Goal: Task Accomplishment & Management: Use online tool/utility

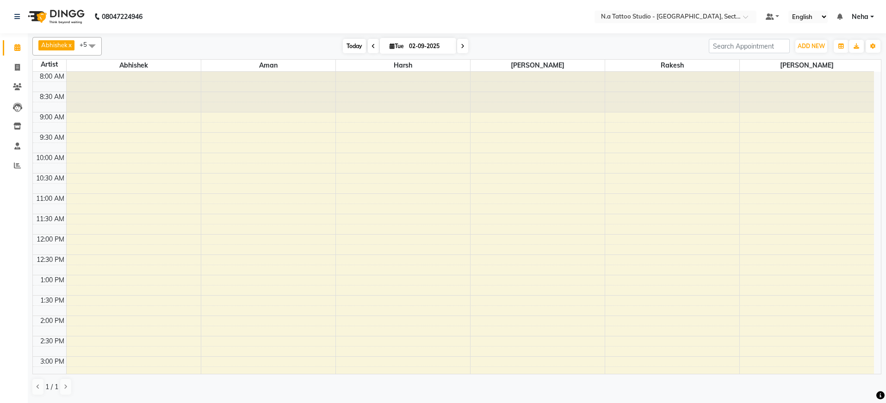
click at [350, 48] on span "Today" at bounding box center [354, 46] width 23 height 14
click at [638, 24] on nav "08047224946 Select Location × N.a Tattoo Studio - Noida, Sector 18 Default Pane…" at bounding box center [443, 16] width 886 height 33
click at [642, 19] on input "text" at bounding box center [666, 17] width 134 height 9
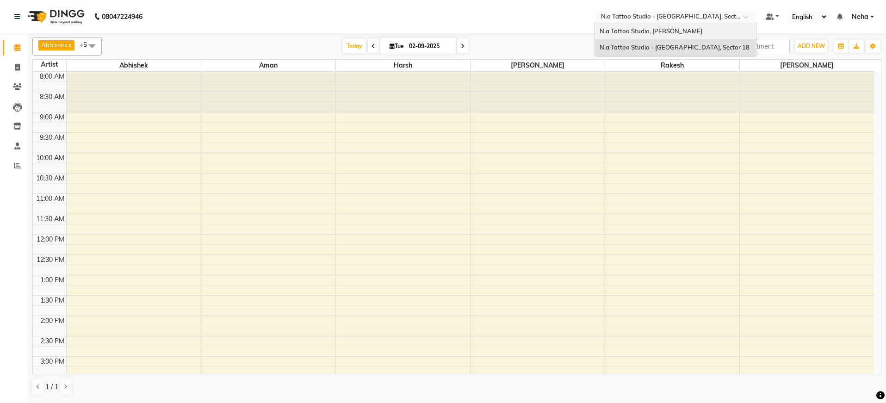
click at [641, 29] on span "N.a Tattoo Studio, [PERSON_NAME]" at bounding box center [651, 30] width 103 height 7
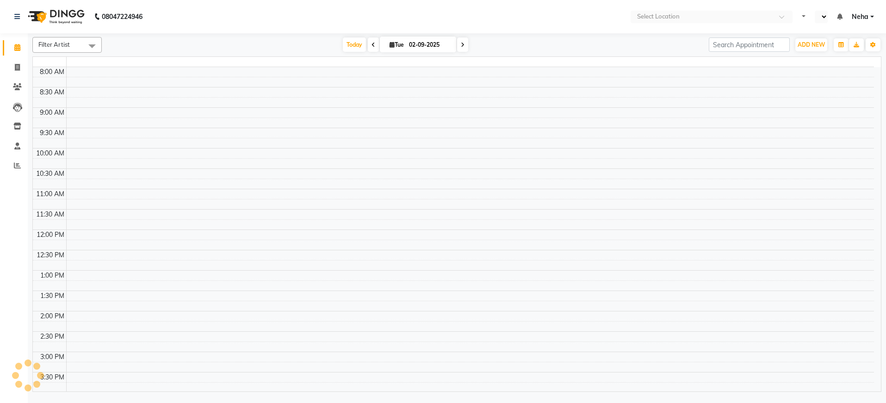
select select "en"
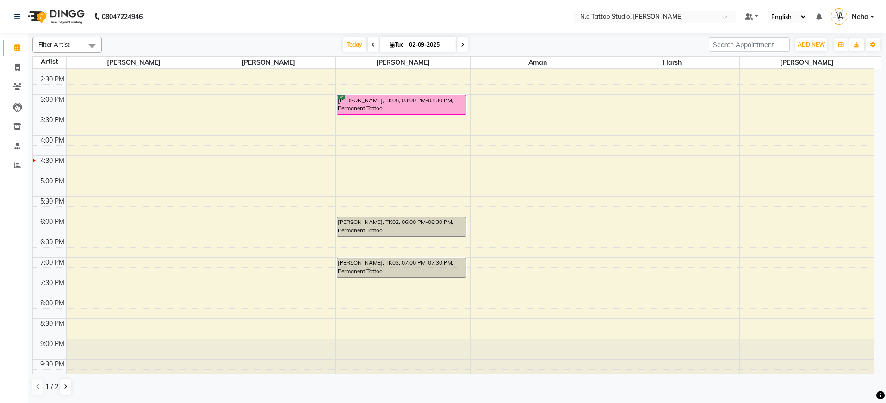
scroll to position [224, 0]
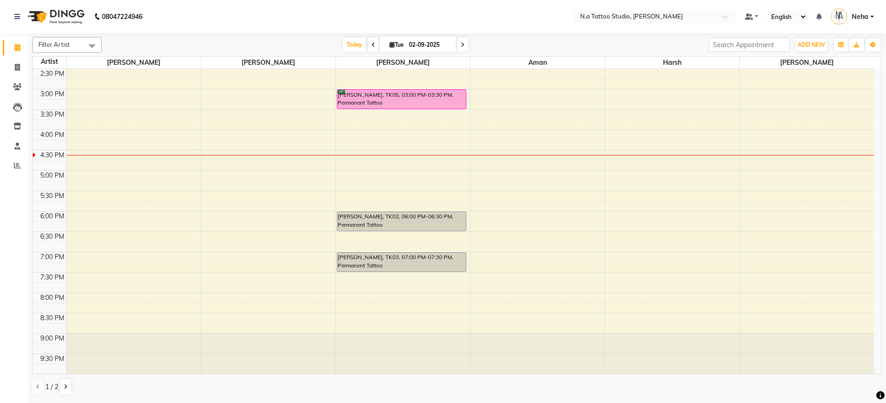
click at [78, 44] on span "Filter Artist" at bounding box center [66, 45] width 69 height 16
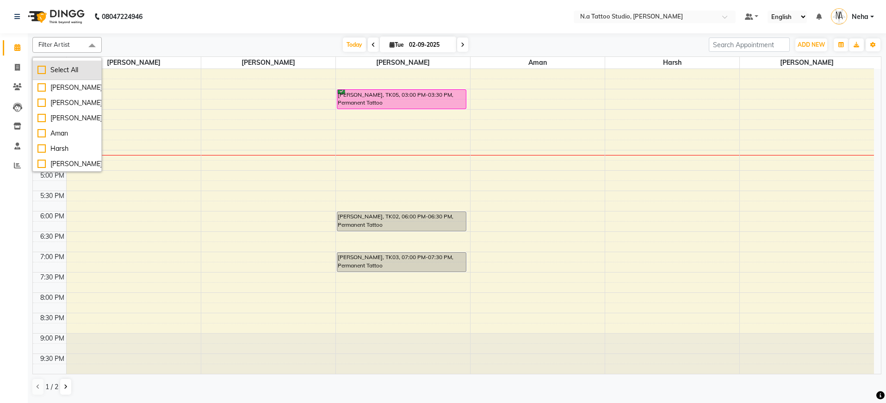
click at [82, 68] on div "Select All" at bounding box center [66, 70] width 59 height 10
checkbox input "true"
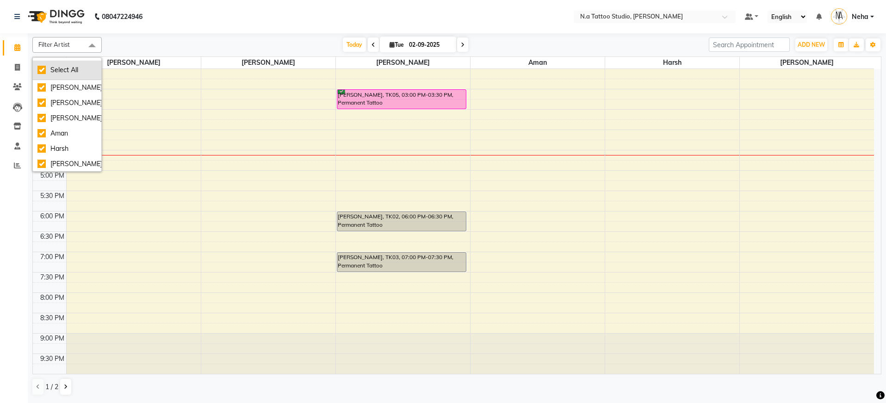
checkbox input "true"
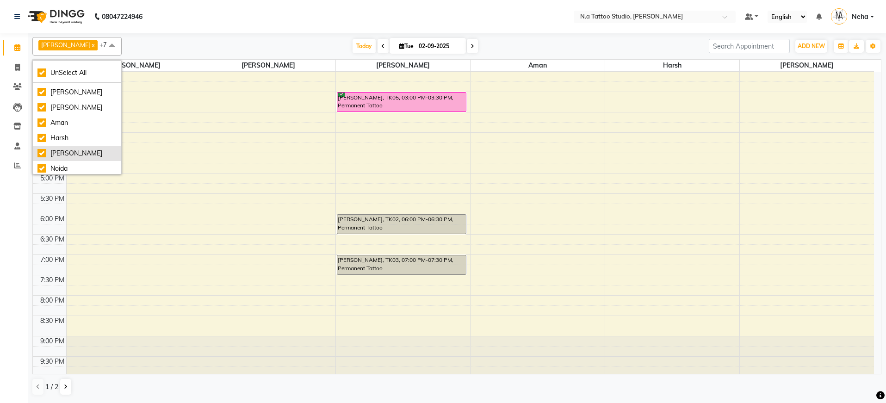
scroll to position [31, 0]
drag, startPoint x: 71, startPoint y: 150, endPoint x: 323, endPoint y: 14, distance: 286.4
click at [72, 150] on div "Noida" at bounding box center [76, 151] width 79 height 10
checkbox input "false"
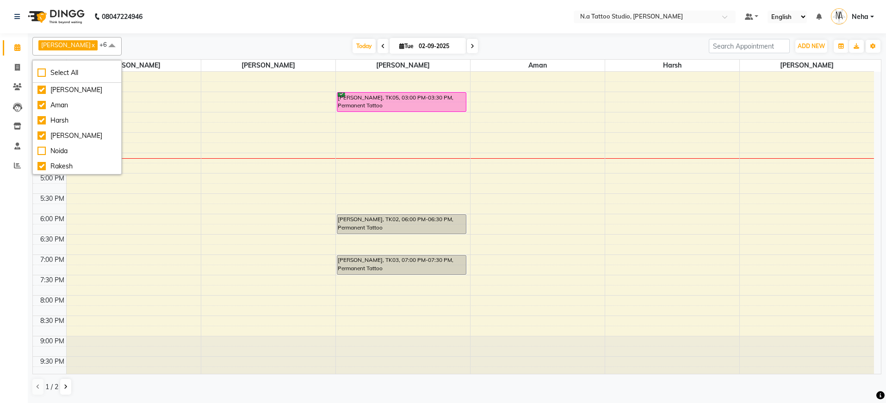
click at [262, 21] on nav "08047224946 Select Location × N.a Tattoo Studio, Karol Bagh Default Panel My Pa…" at bounding box center [443, 16] width 886 height 33
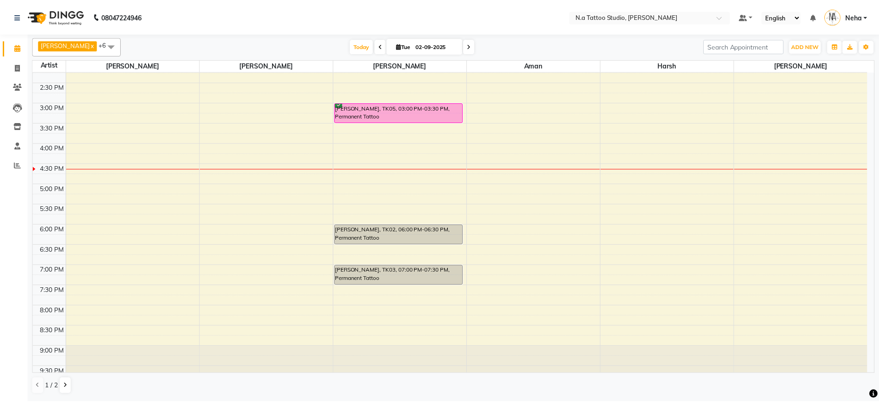
scroll to position [195, 0]
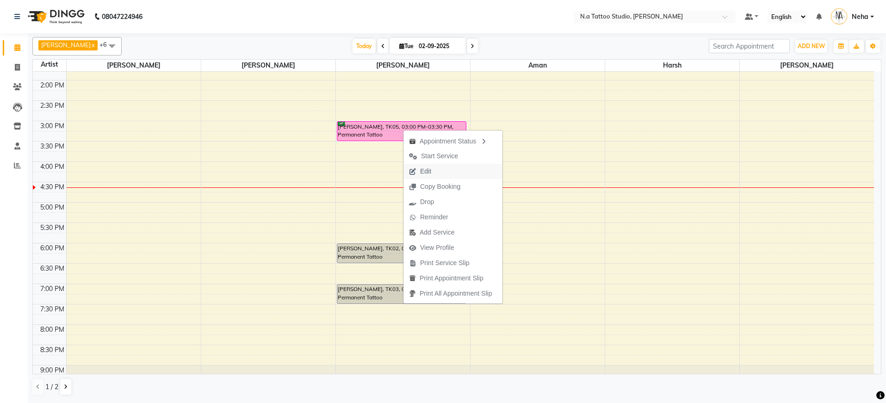
click at [424, 172] on span "Edit" at bounding box center [425, 172] width 11 height 10
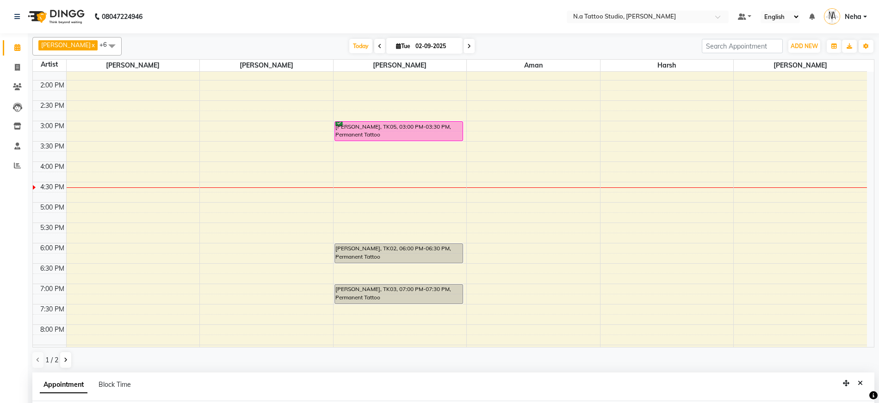
select select "tentative"
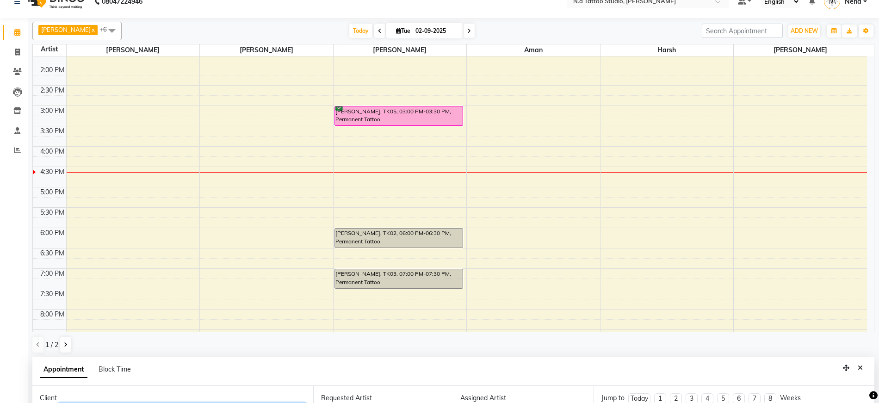
type input "02-09-2025"
select select "confirm booking"
select select "900"
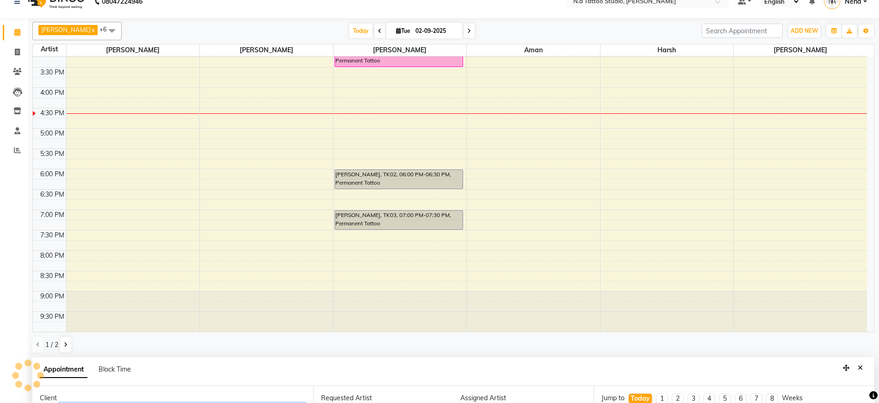
select select "26611"
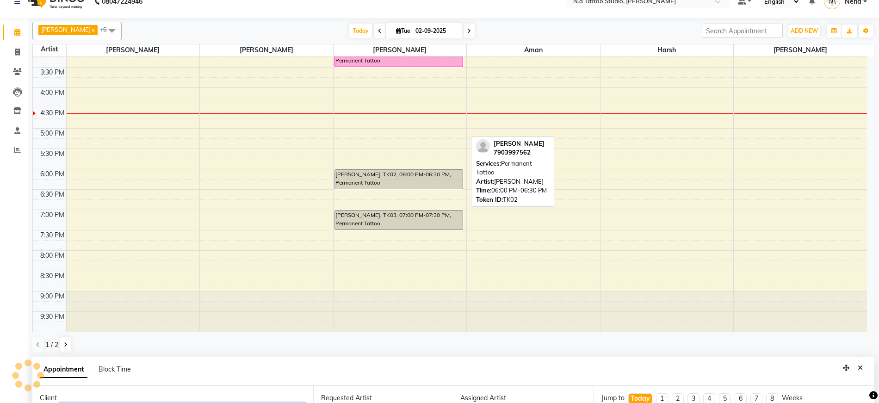
select select "1982"
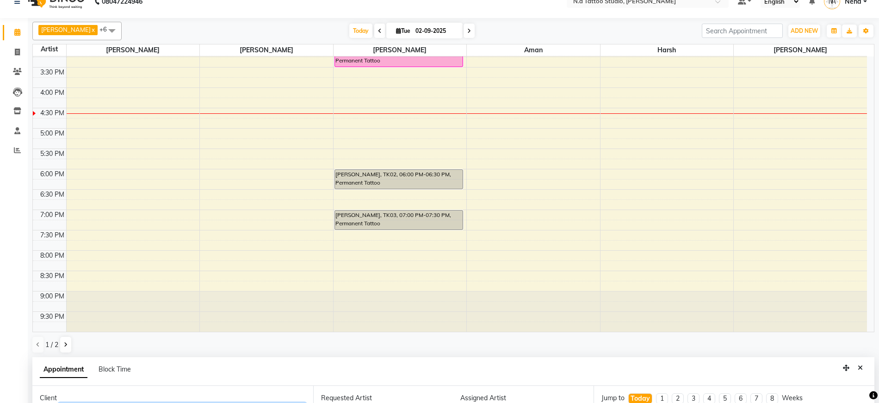
scroll to position [180, 0]
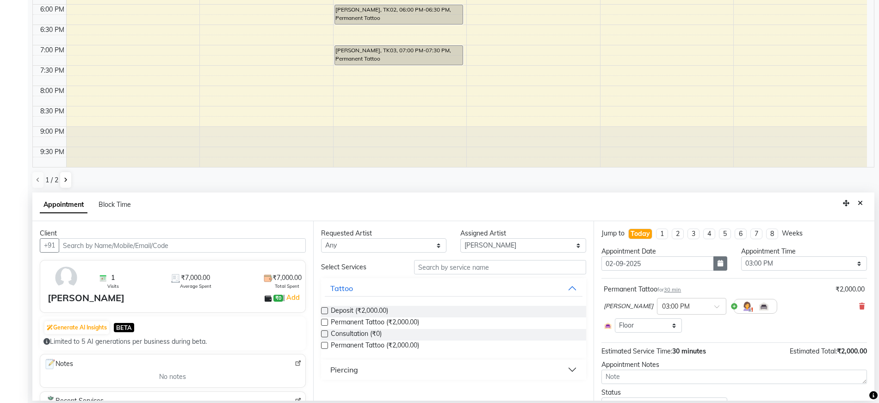
click at [718, 264] on icon "button" at bounding box center [721, 263] width 6 height 6
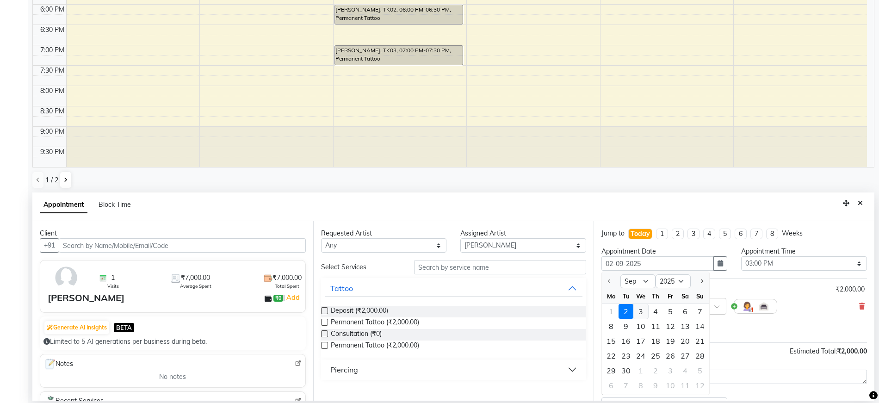
click at [643, 312] on div "3" at bounding box center [641, 311] width 15 height 15
type input "03-09-2025"
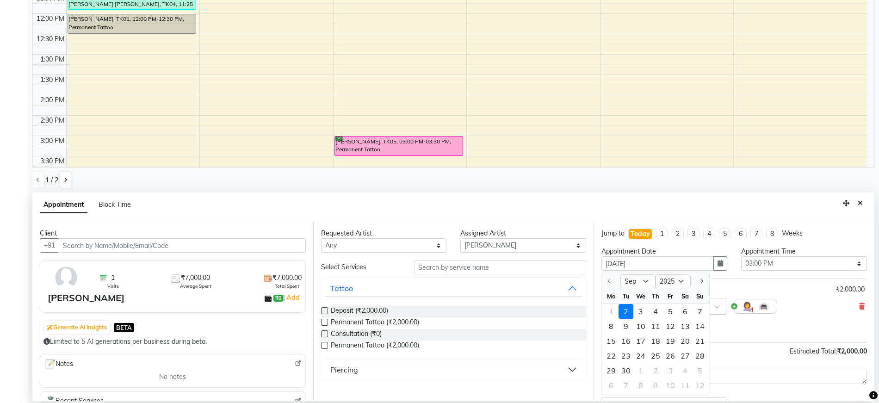
select select "900"
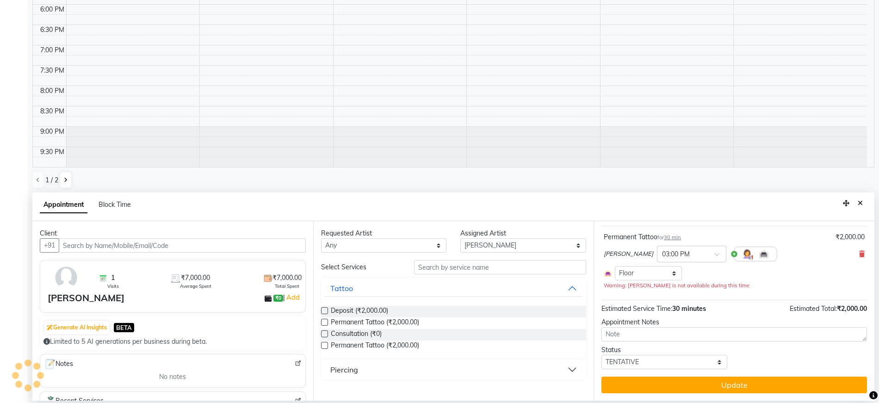
scroll to position [43, 0]
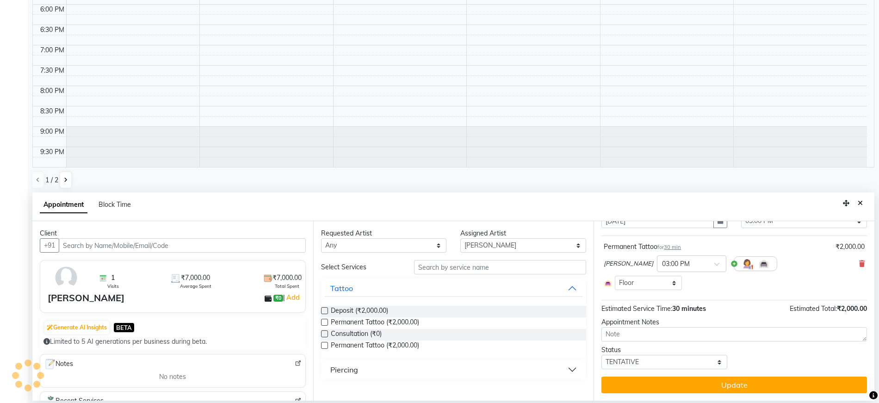
click at [683, 374] on div "Jump to Today 1 2 3 4 5 6 7 8 Weeks Appointment Date 03-09-2025 Appointment Tim…" at bounding box center [734, 311] width 281 height 180
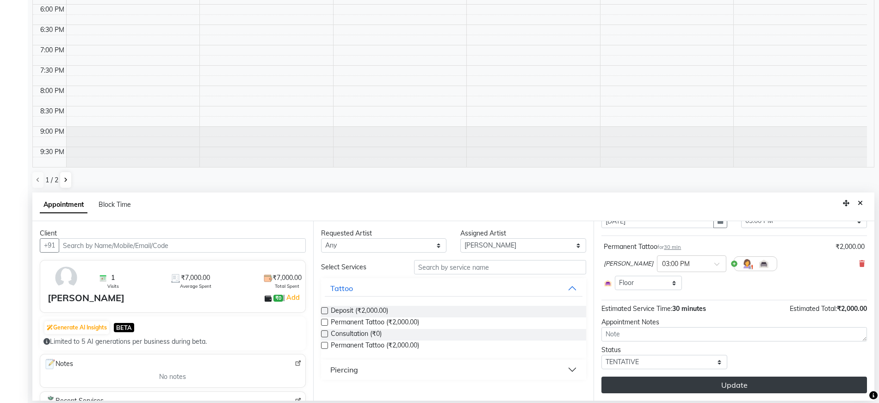
click at [674, 388] on button "Update" at bounding box center [735, 385] width 266 height 17
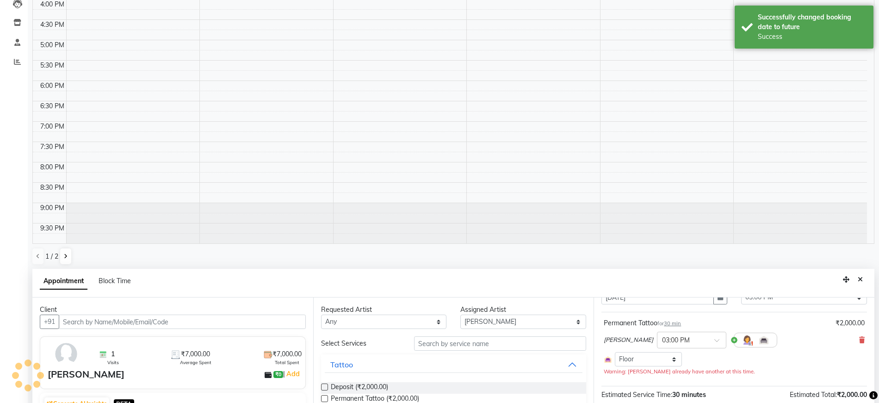
scroll to position [0, 0]
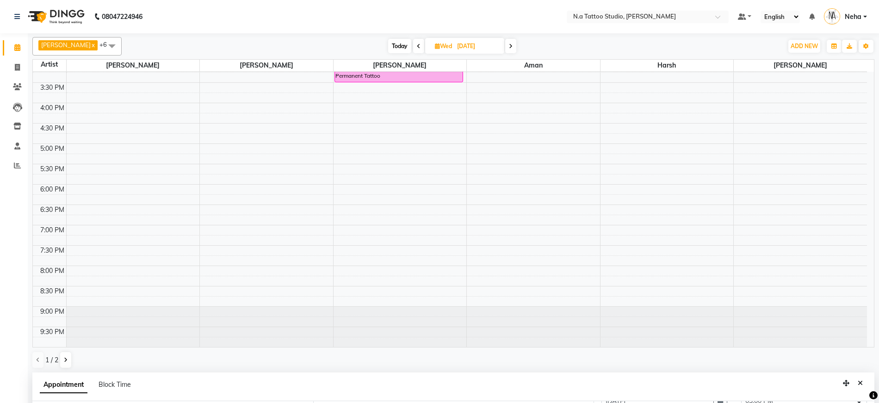
click at [403, 46] on span "Today" at bounding box center [399, 46] width 23 height 14
type input "02-09-2025"
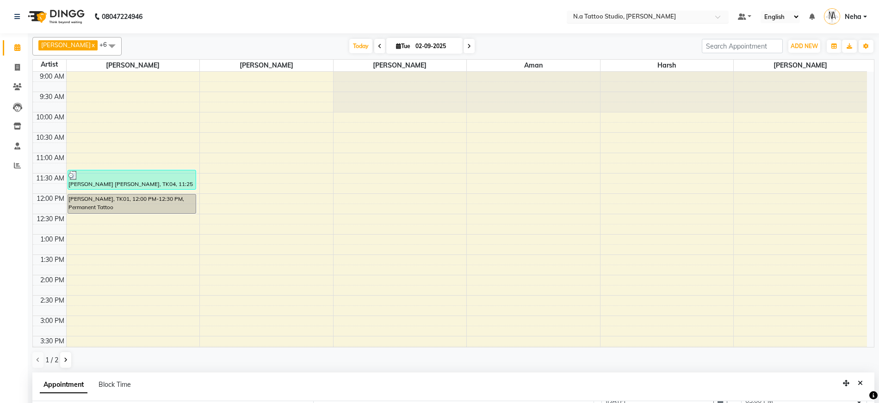
click at [596, 17] on input "text" at bounding box center [639, 17] width 134 height 9
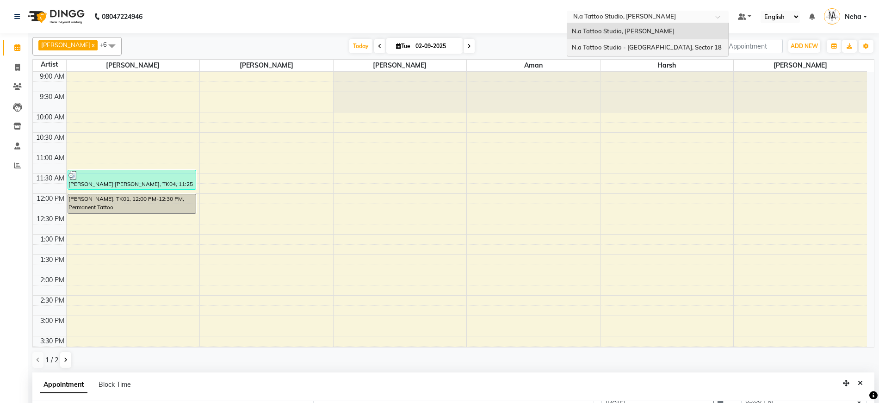
click at [603, 46] on span "N.a Tattoo Studio - [GEOGRAPHIC_DATA], Sector 18" at bounding box center [647, 47] width 150 height 7
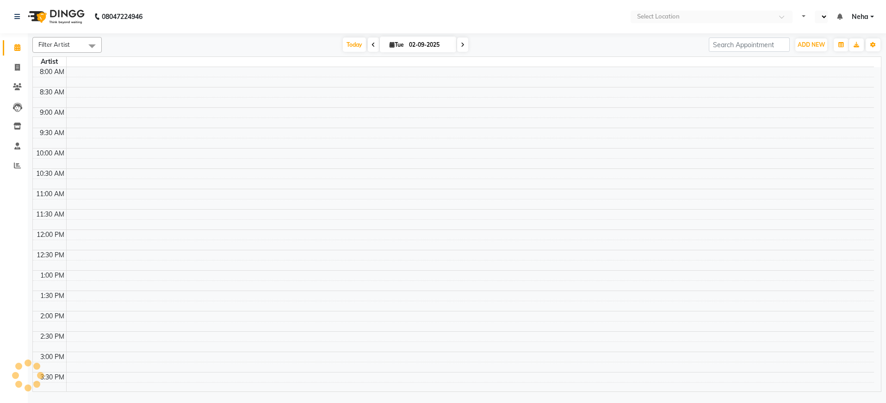
select select "en"
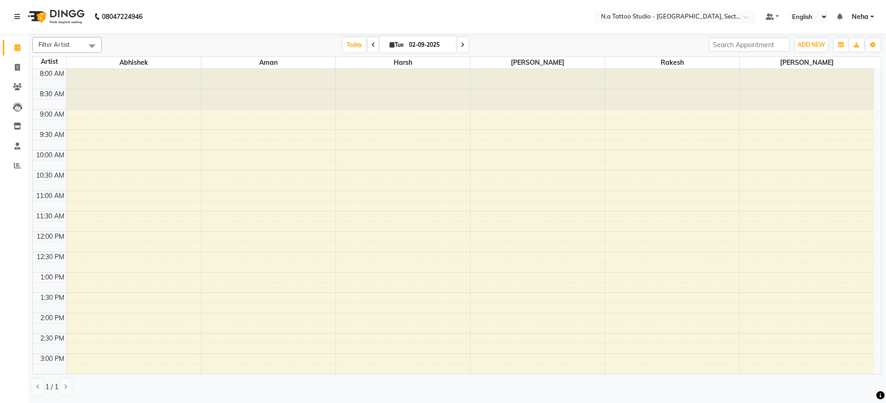
click at [411, 53] on div "Filter Artist Select All [PERSON_NAME] [PERSON_NAME] [PERSON_NAME] [DATE] [DATE…" at bounding box center [456, 216] width 849 height 366
click at [361, 42] on span "Today" at bounding box center [354, 44] width 23 height 14
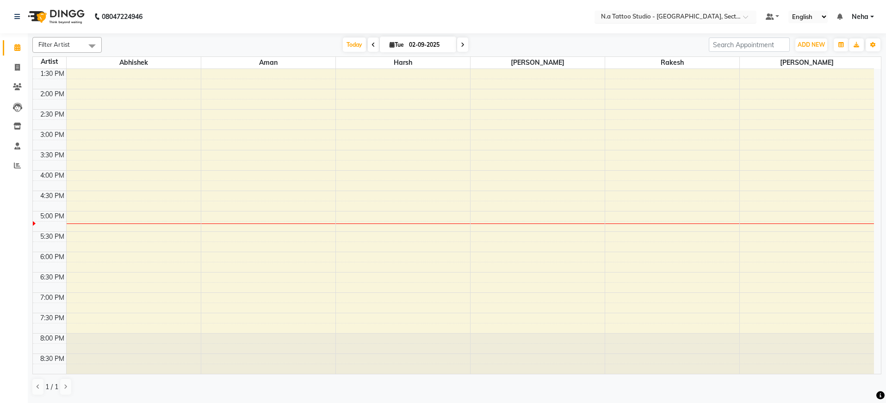
click at [652, 21] on input "text" at bounding box center [666, 17] width 134 height 9
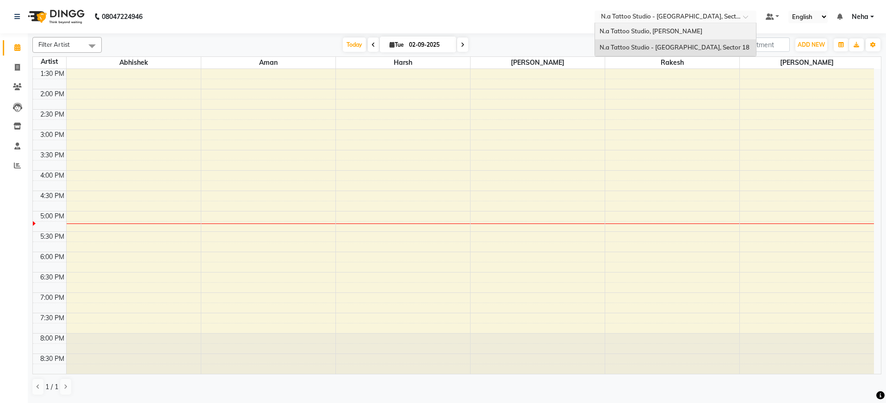
click at [647, 31] on span "N.a Tattoo Studio, [PERSON_NAME]" at bounding box center [651, 30] width 103 height 7
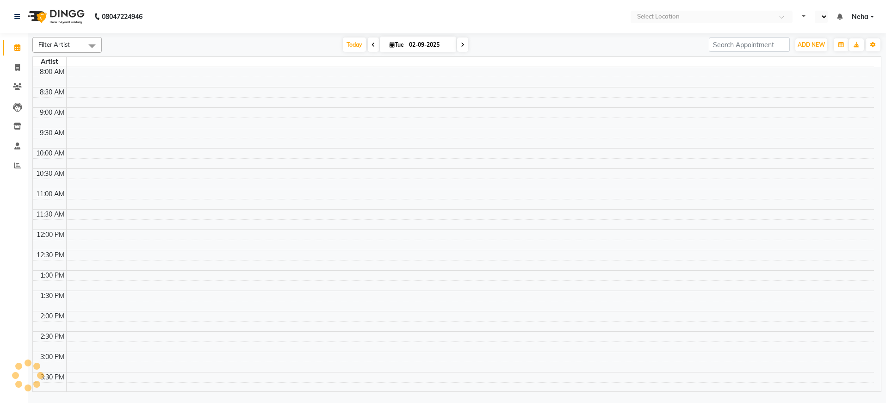
select select "en"
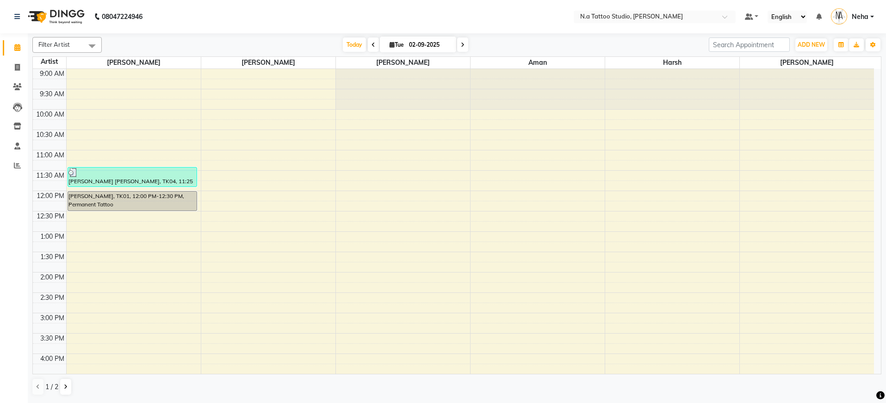
click at [62, 49] on span "Filter Artist" at bounding box center [66, 45] width 69 height 16
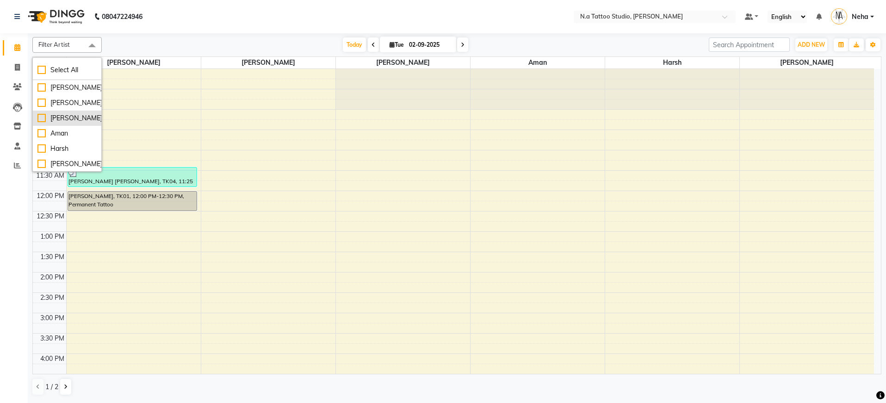
drag, startPoint x: 66, startPoint y: 72, endPoint x: 87, endPoint y: 127, distance: 58.7
click at [67, 72] on div "Select All" at bounding box center [66, 70] width 59 height 10
checkbox input "true"
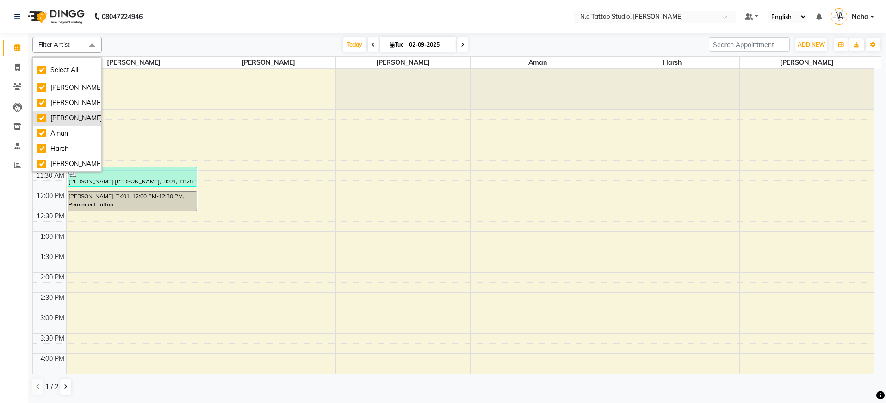
checkbox input "true"
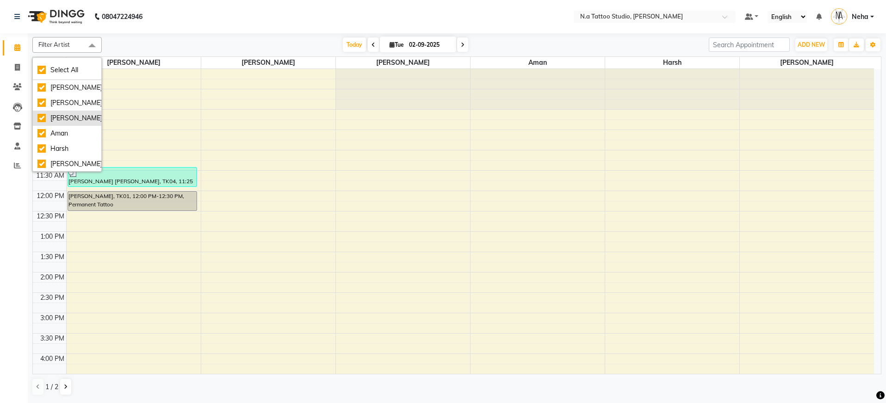
checkbox input "true"
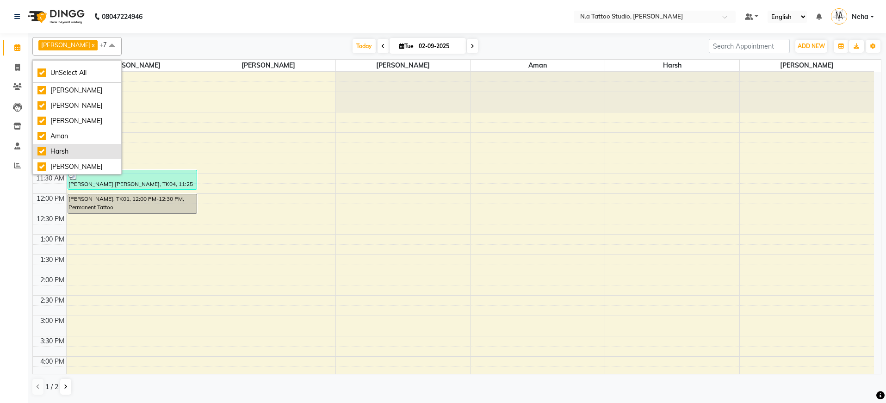
scroll to position [31, 0]
click at [80, 146] on div "Noida" at bounding box center [76, 151] width 79 height 10
checkbox input "false"
click at [233, 31] on nav "08047224946 Select Location × N.a Tattoo Studio, Karol Bagh Default Panel My Pa…" at bounding box center [443, 16] width 886 height 33
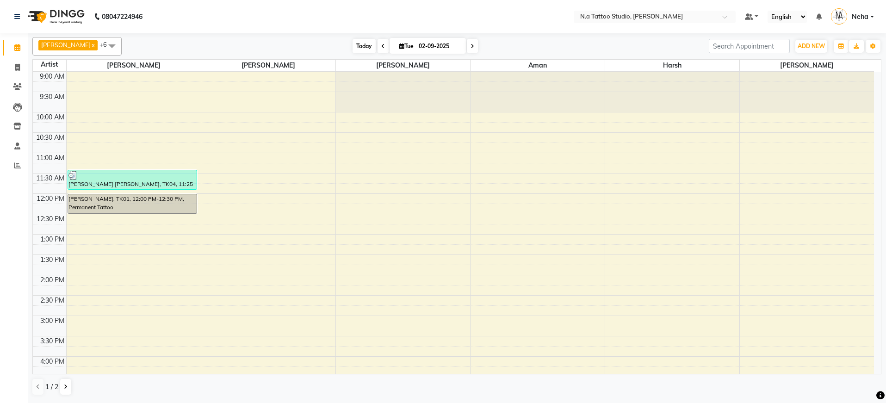
click at [362, 46] on span "Today" at bounding box center [364, 46] width 23 height 14
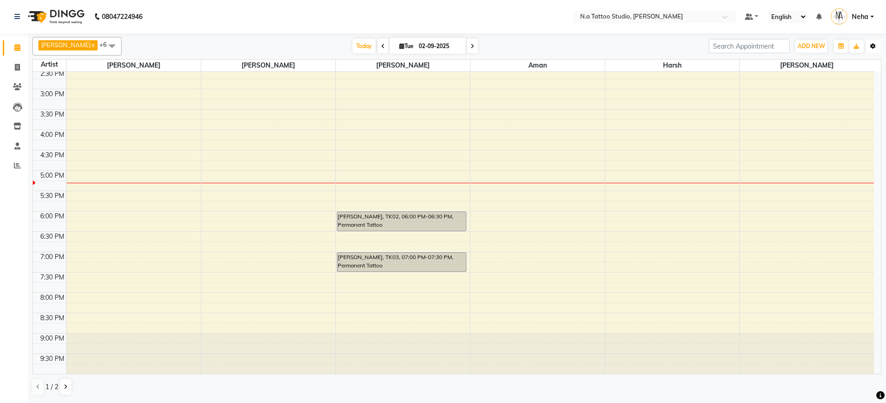
click at [878, 47] on button "Toggle Dropdown" at bounding box center [873, 46] width 15 height 13
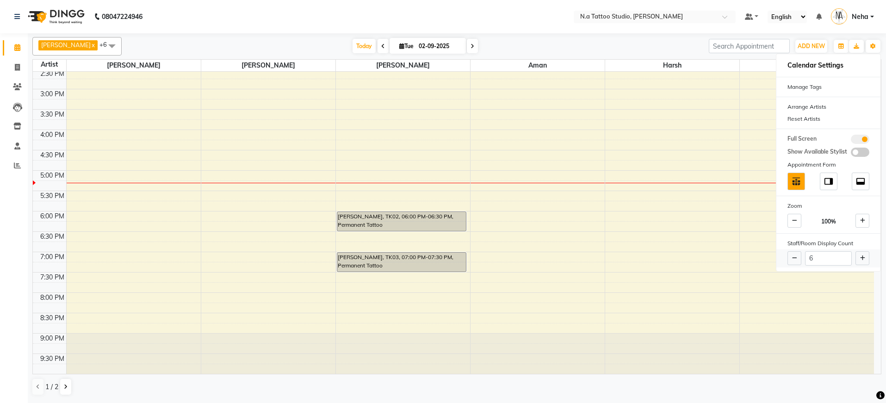
click at [857, 260] on button at bounding box center [863, 258] width 14 height 14
type input "7"
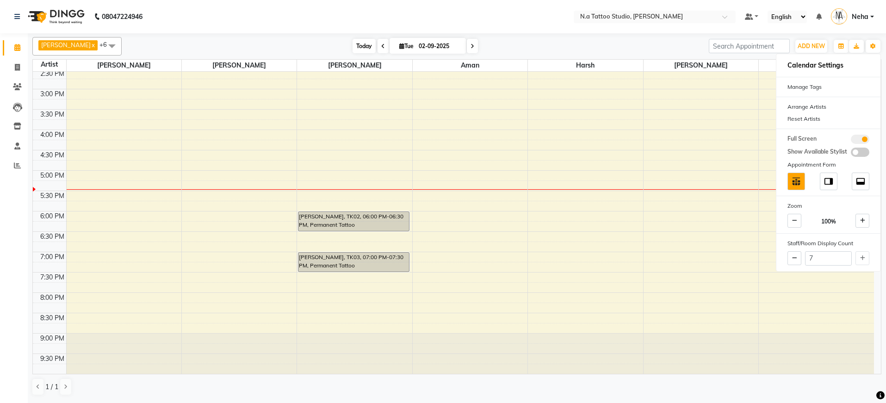
click at [353, 44] on span "Today" at bounding box center [364, 46] width 23 height 14
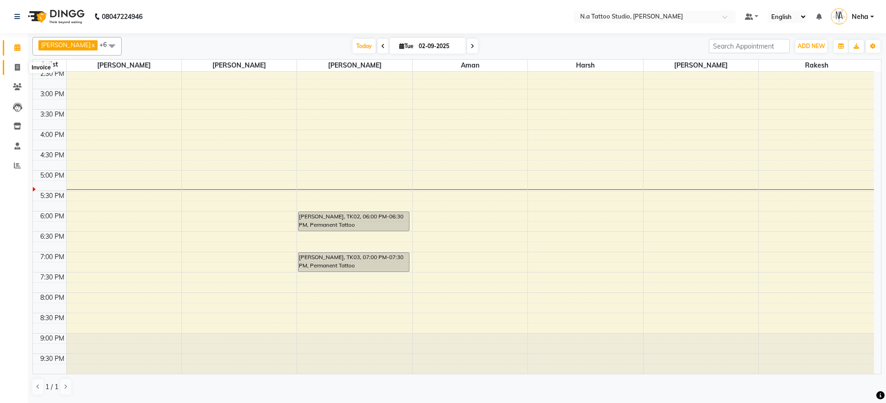
click at [17, 66] on icon at bounding box center [17, 67] width 5 height 7
select select "service"
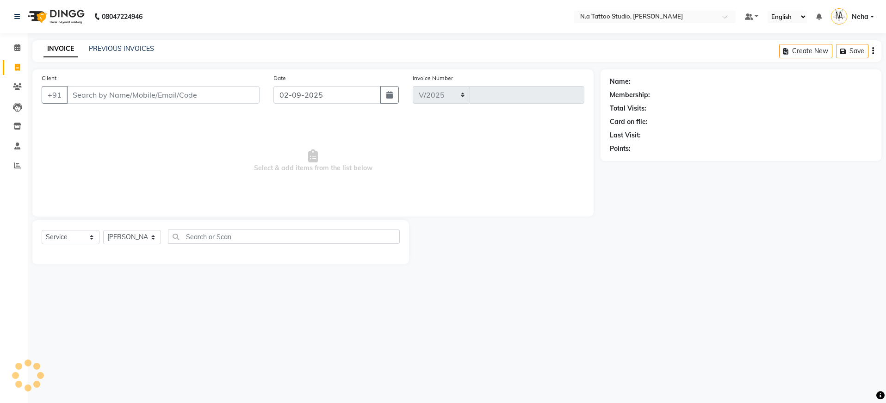
select select "4590"
type input "0606"
click at [201, 93] on input "Client" at bounding box center [163, 95] width 193 height 18
type input "7460908275"
click at [240, 97] on span "Add Client" at bounding box center [236, 94] width 37 height 9
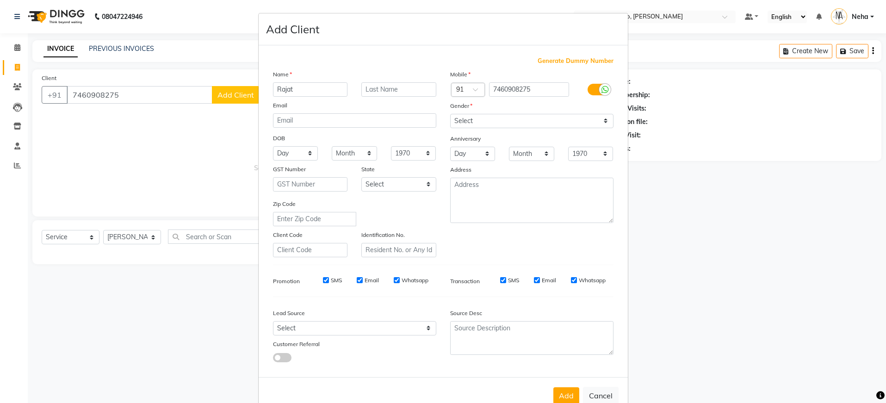
type input "Rajat"
click at [477, 120] on select "Select Male Female Other Prefer Not To Say" at bounding box center [531, 121] width 163 height 14
select select "male"
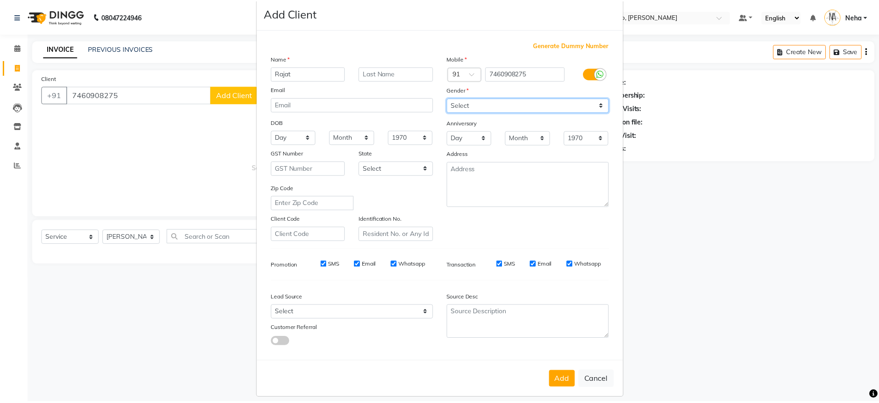
scroll to position [24, 0]
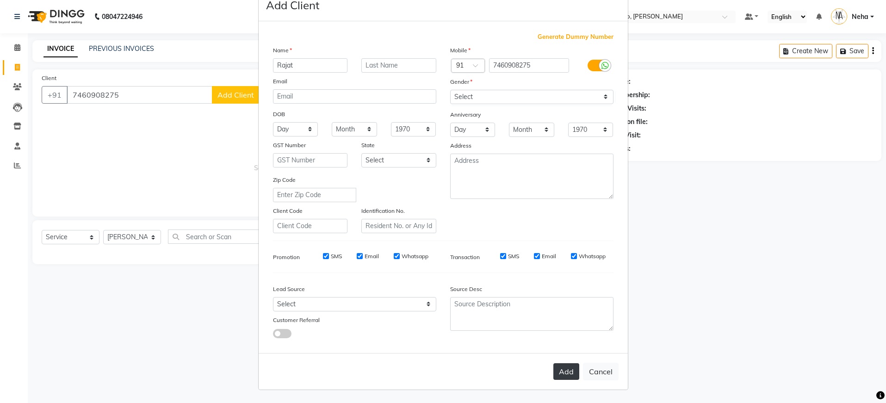
click at [569, 372] on button "Add" at bounding box center [567, 371] width 26 height 17
type input "74******75"
select select
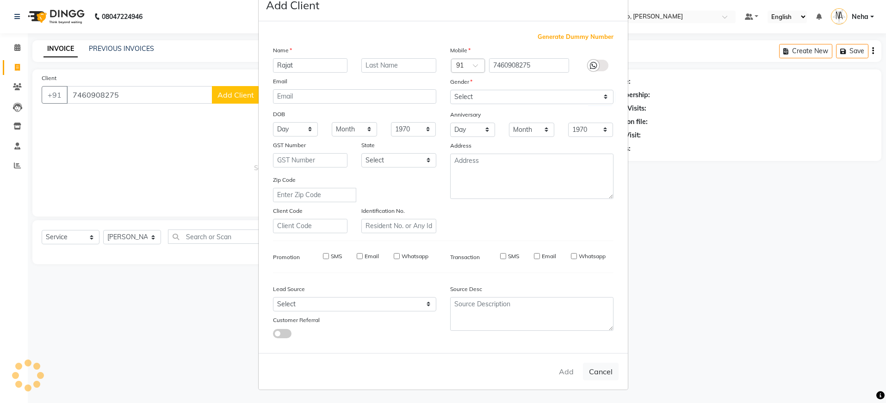
select select
checkbox input "false"
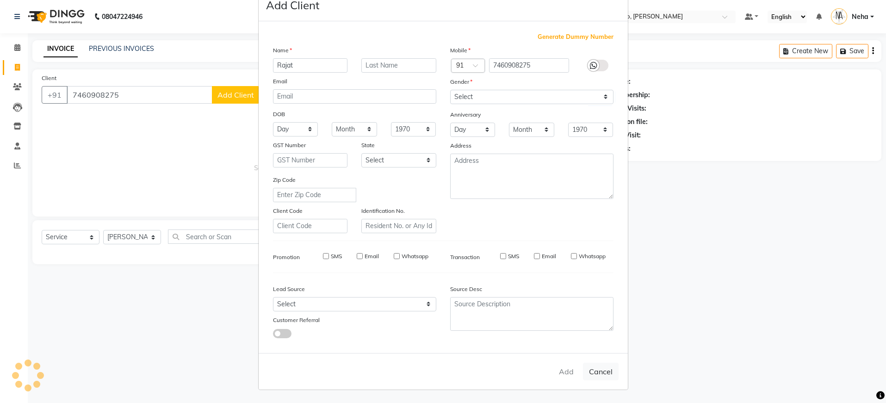
checkbox input "false"
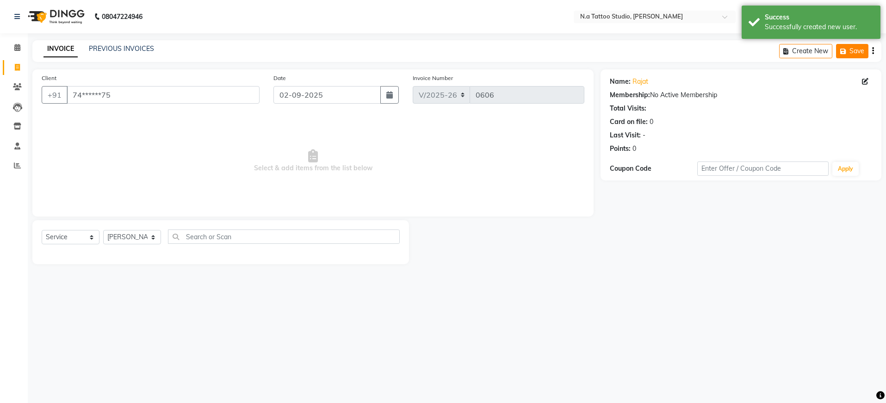
drag, startPoint x: 873, startPoint y: 50, endPoint x: 854, endPoint y: 57, distance: 20.6
click at [873, 51] on icon "button" at bounding box center [873, 51] width 2 height 0
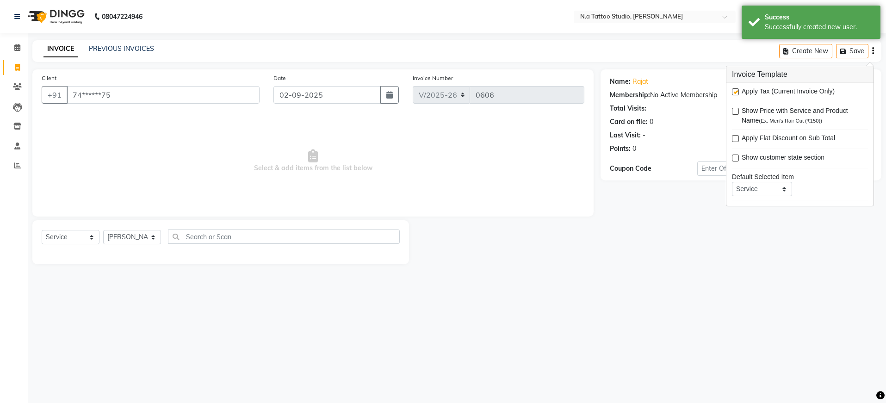
click at [738, 92] on label at bounding box center [735, 91] width 7 height 7
click at [738, 92] on input "checkbox" at bounding box center [735, 92] width 6 height 6
checkbox input "false"
click at [427, 144] on span "Select & add items from the list below" at bounding box center [313, 161] width 543 height 93
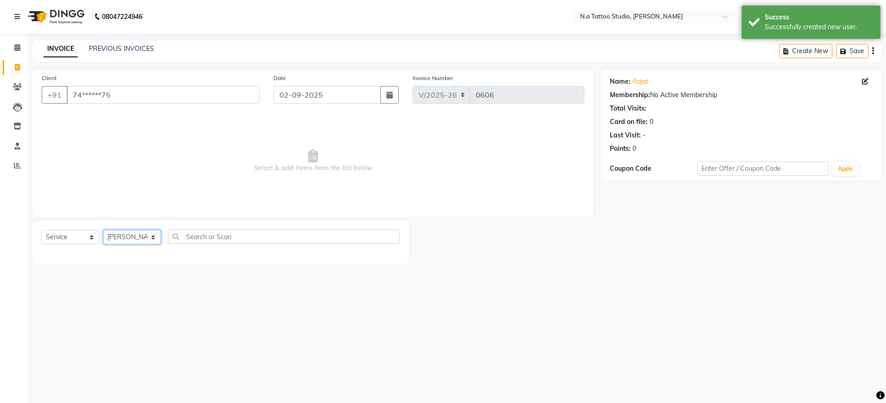
click at [112, 238] on select "Select Artist Abhishek Ahuja Aman Harsh John Kishan Manager Manish Mayank Chopr…" at bounding box center [132, 237] width 58 height 14
select select "84975"
drag, startPoint x: 70, startPoint y: 272, endPoint x: 212, endPoint y: 198, distance: 160.0
click at [70, 272] on div "Permanent Tattoo" at bounding box center [69, 271] width 54 height 10
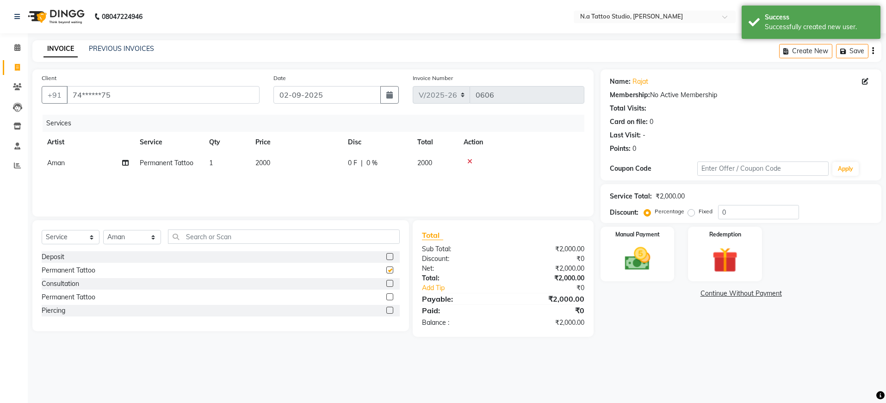
checkbox input "false"
click at [284, 154] on td "2000" at bounding box center [296, 163] width 93 height 21
select select "84975"
click at [311, 159] on input "2000" at bounding box center [339, 165] width 81 height 14
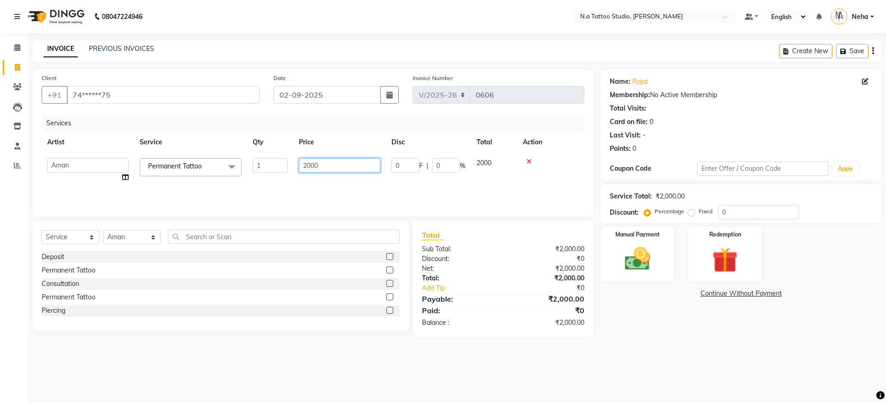
click at [311, 159] on input "2000" at bounding box center [339, 165] width 81 height 14
type input "6500"
click at [282, 188] on div "Services Artist Service Qty Price Disc Total Action Aman Permanent Tattoo 1 650…" at bounding box center [313, 161] width 543 height 93
click at [659, 258] on div "Manual Payment" at bounding box center [637, 254] width 77 height 57
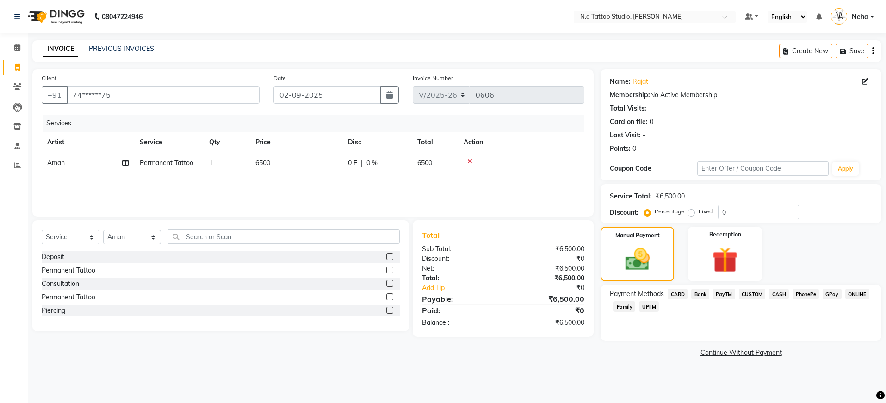
drag, startPoint x: 829, startPoint y: 294, endPoint x: 829, endPoint y: 308, distance: 13.9
click at [829, 295] on span "GPay" at bounding box center [832, 294] width 19 height 11
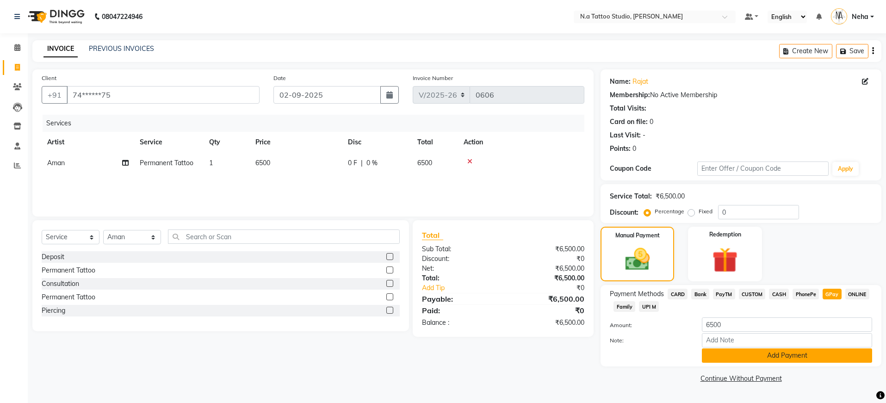
click at [819, 358] on button "Add Payment" at bounding box center [787, 356] width 170 height 14
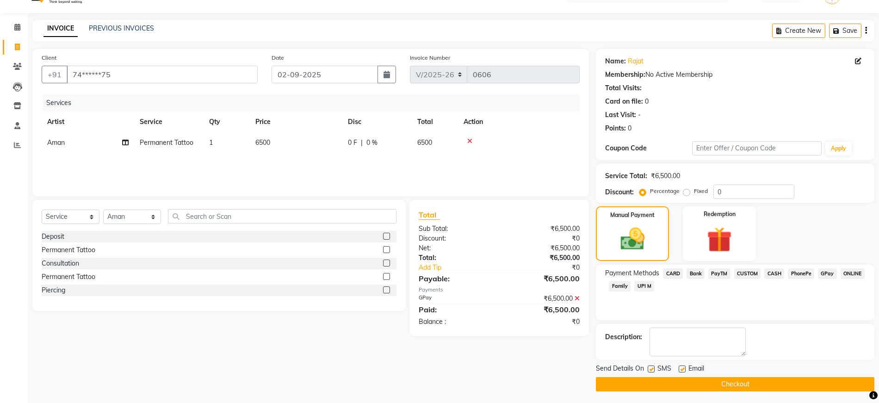
scroll to position [23, 0]
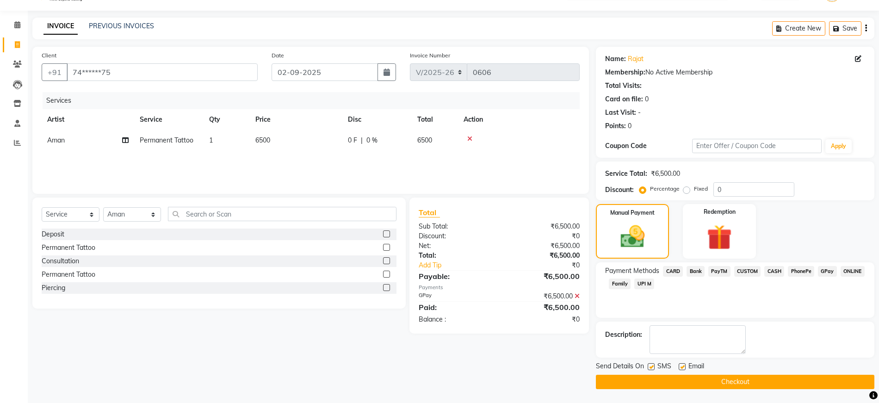
click at [797, 375] on button "Checkout" at bounding box center [735, 382] width 279 height 14
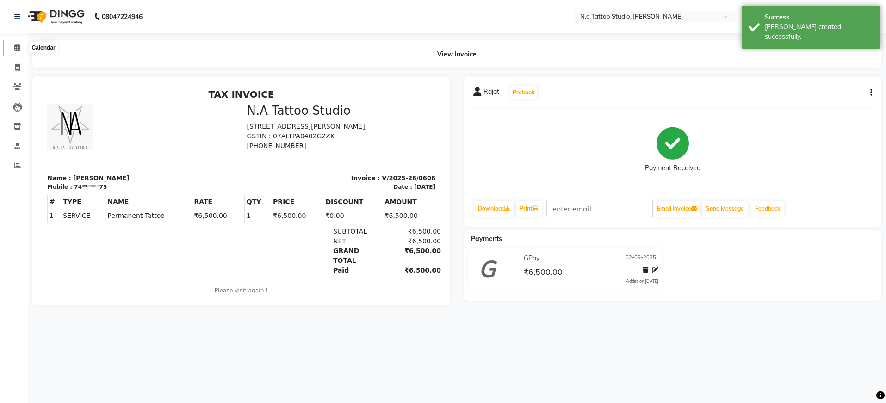
click at [23, 48] on span at bounding box center [17, 48] width 16 height 11
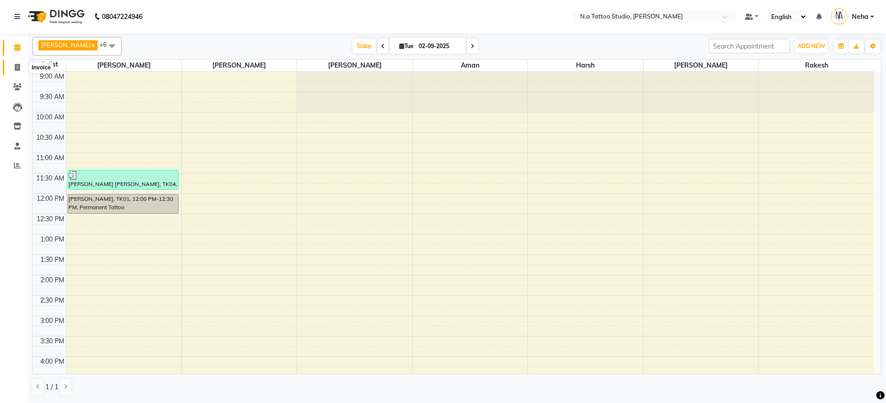
click at [21, 64] on span at bounding box center [17, 67] width 16 height 11
select select "service"
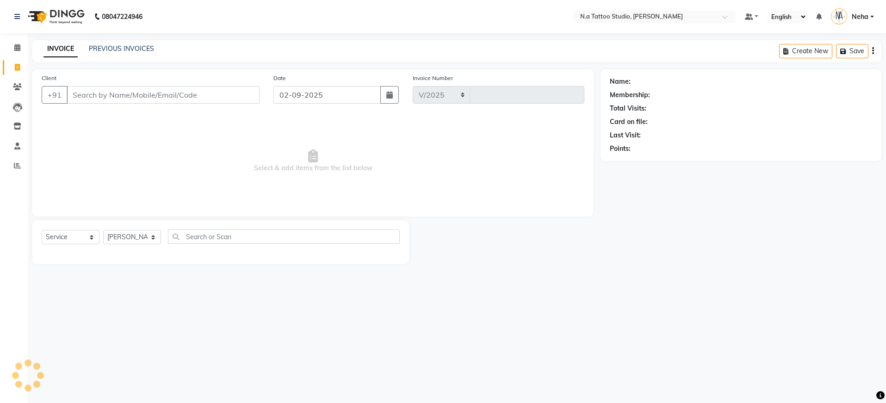
select select "4590"
type input "0607"
click at [192, 95] on input "Client" at bounding box center [163, 95] width 193 height 18
type input "7011190212"
click at [236, 96] on span "Add Client" at bounding box center [236, 94] width 37 height 9
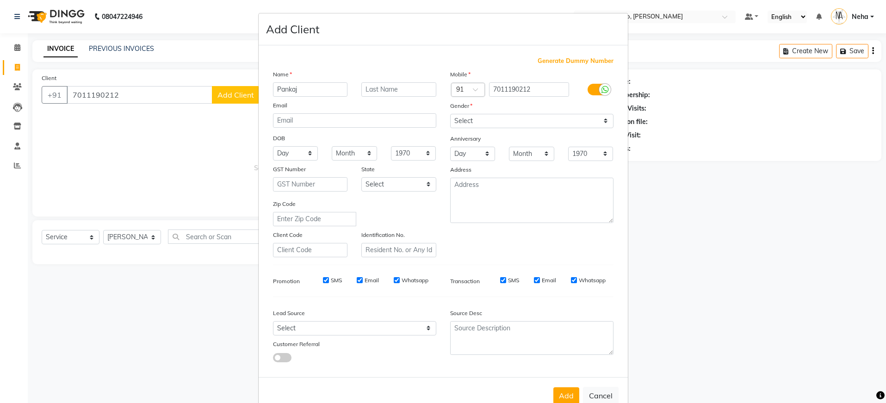
type input "Pankaj"
click at [495, 121] on select "Select Male Female Other Prefer Not To Say" at bounding box center [531, 121] width 163 height 14
select select "male"
click at [512, 91] on input "7011190212" at bounding box center [529, 89] width 80 height 14
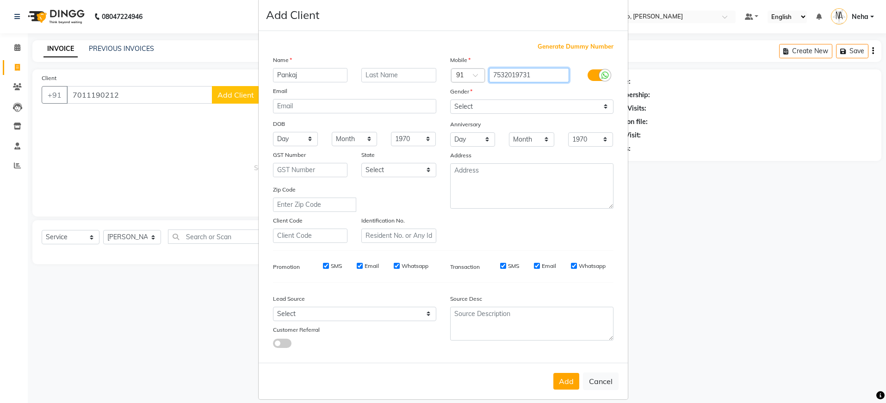
scroll to position [24, 0]
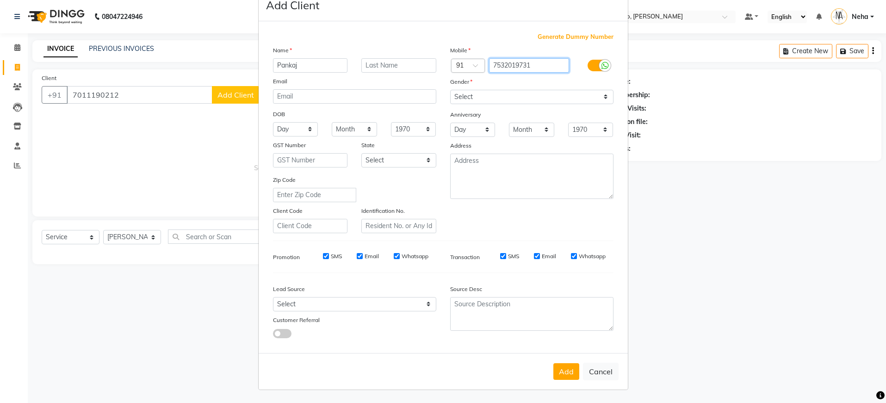
type input "7532019731"
click at [329, 70] on input "Pankaj" at bounding box center [310, 65] width 75 height 14
type input "Karishma"
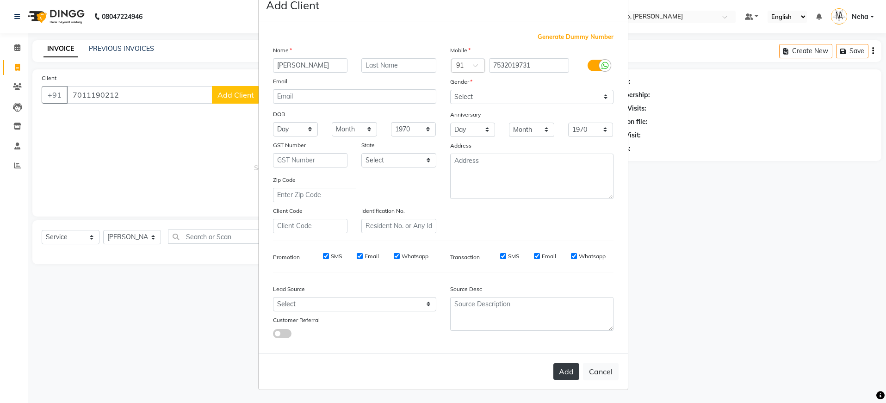
click at [569, 372] on button "Add" at bounding box center [567, 371] width 26 height 17
type input "75******31"
select select
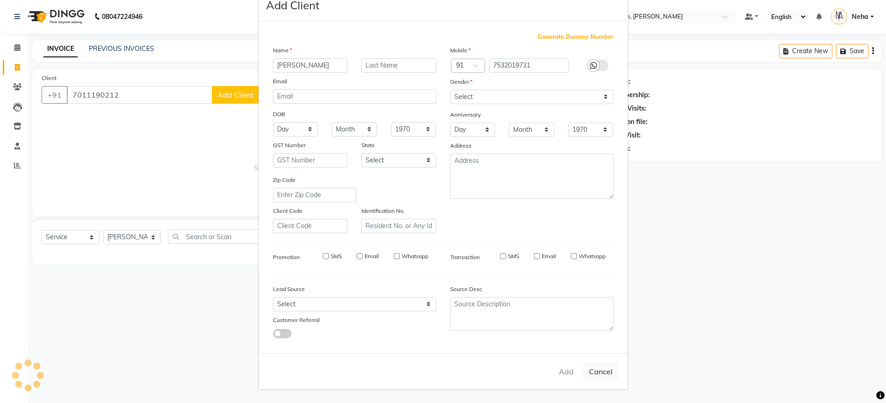
select select
checkbox input "false"
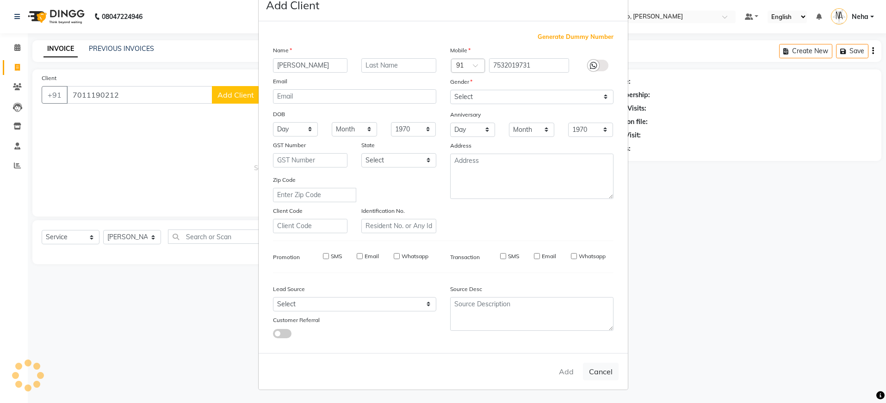
checkbox input "false"
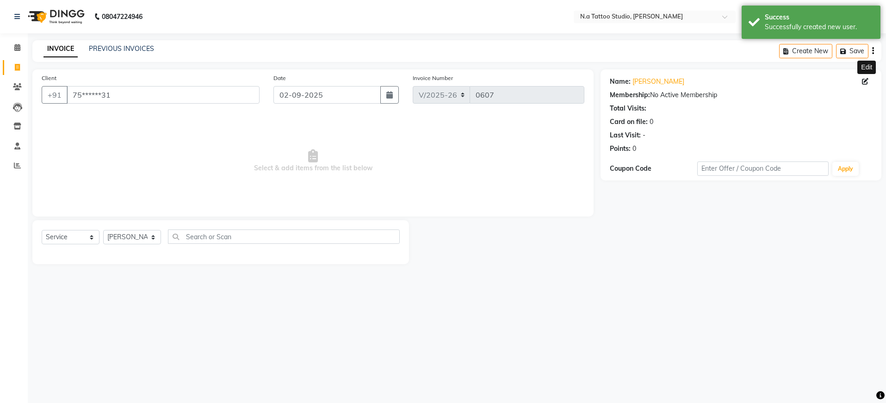
click at [865, 81] on icon at bounding box center [865, 81] width 6 height 6
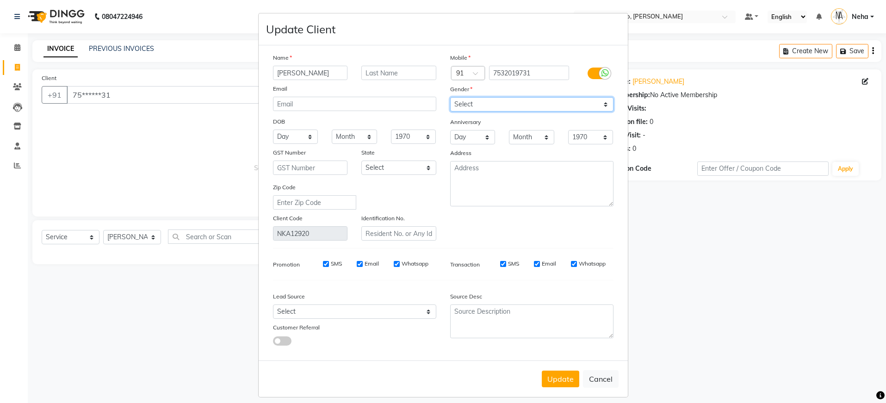
click at [484, 100] on select "Select Male Female Other Prefer Not To Say" at bounding box center [531, 104] width 163 height 14
select select "female"
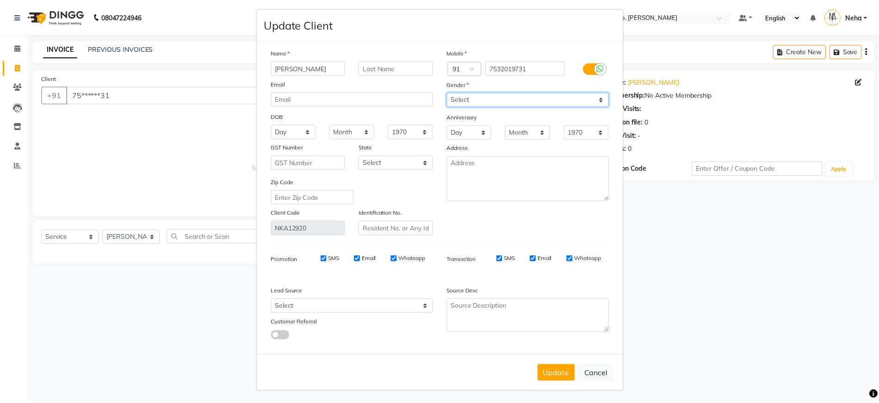
scroll to position [7, 0]
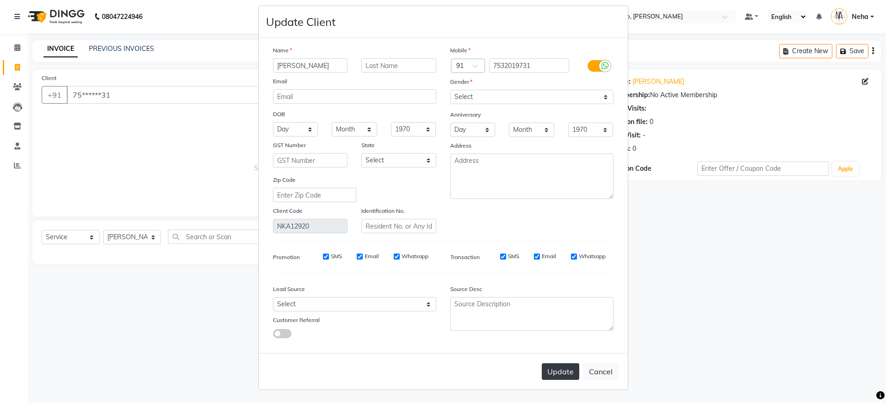
click at [547, 368] on button "Update" at bounding box center [560, 371] width 37 height 17
select select
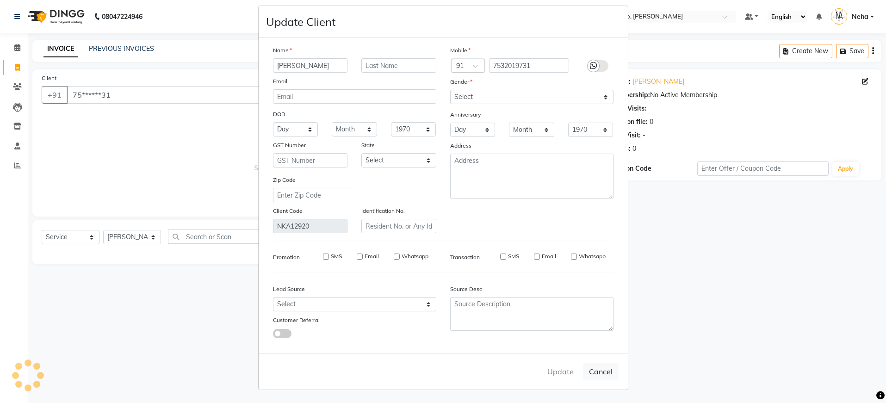
select select
checkbox input "false"
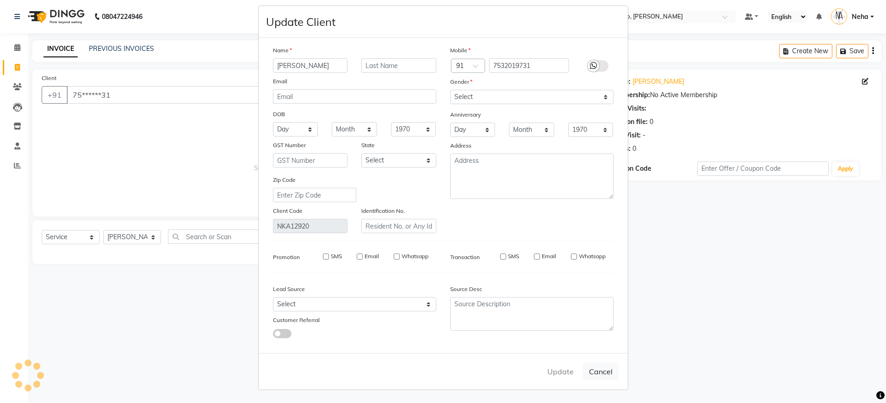
checkbox input "false"
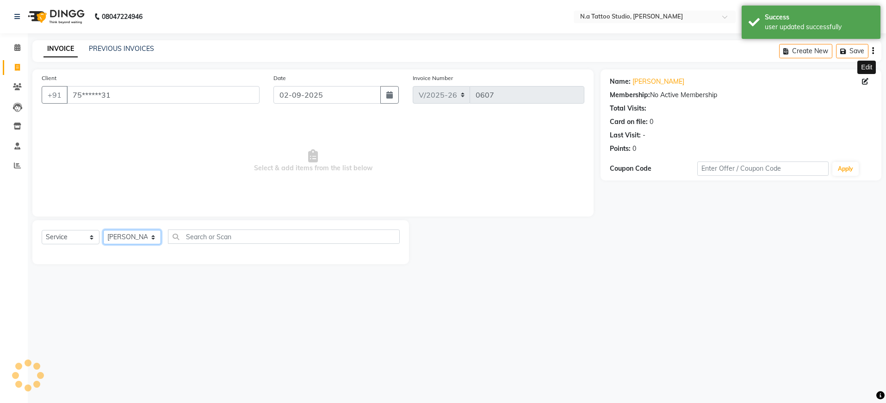
click at [144, 238] on select "Select Artist Abhishek Ahuja Aman Harsh John Kishan Manager Manish Mayank Chopr…" at bounding box center [132, 237] width 58 height 14
select select "26611"
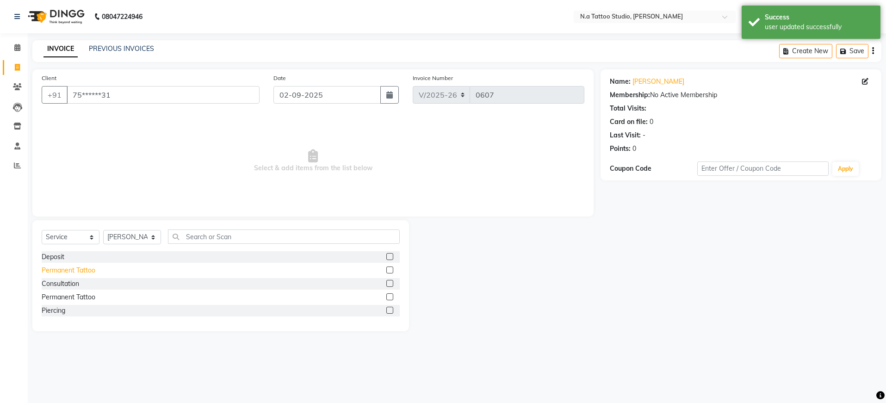
click at [78, 266] on div "Permanent Tattoo" at bounding box center [69, 271] width 54 height 10
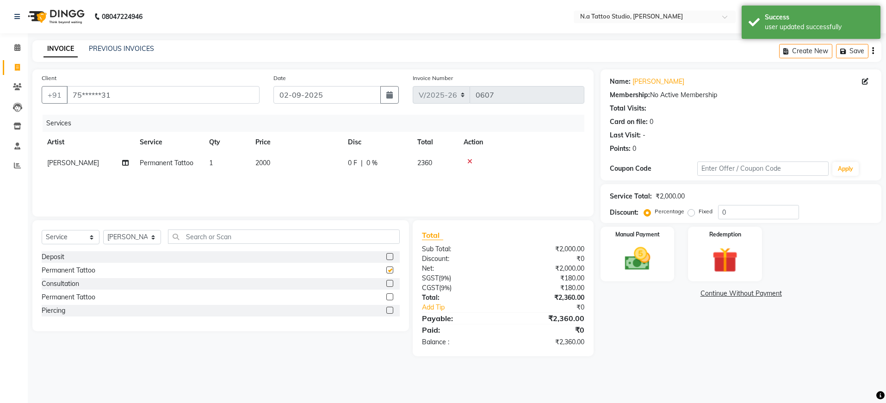
checkbox input "false"
click at [306, 161] on td "2000" at bounding box center [296, 163] width 93 height 21
select select "26611"
drag, startPoint x: 872, startPoint y: 52, endPoint x: 856, endPoint y: 64, distance: 20.2
click at [872, 51] on icon "button" at bounding box center [873, 51] width 2 height 0
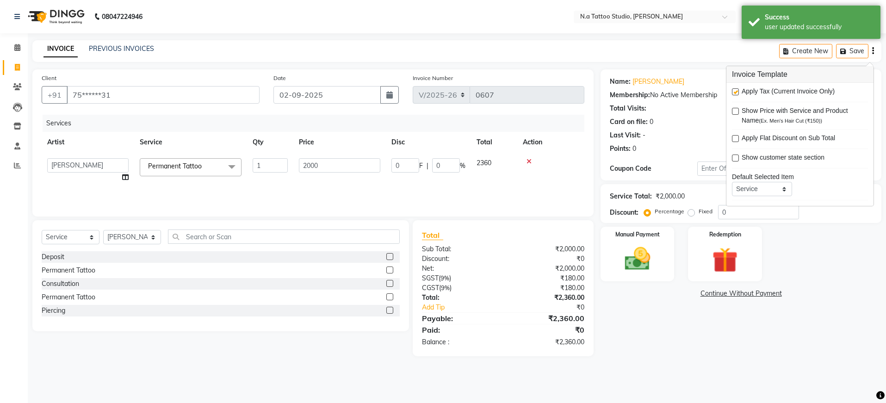
click at [736, 91] on label at bounding box center [735, 91] width 7 height 7
click at [736, 91] on input "checkbox" at bounding box center [735, 92] width 6 height 6
checkbox input "false"
click at [651, 258] on img at bounding box center [637, 259] width 43 height 31
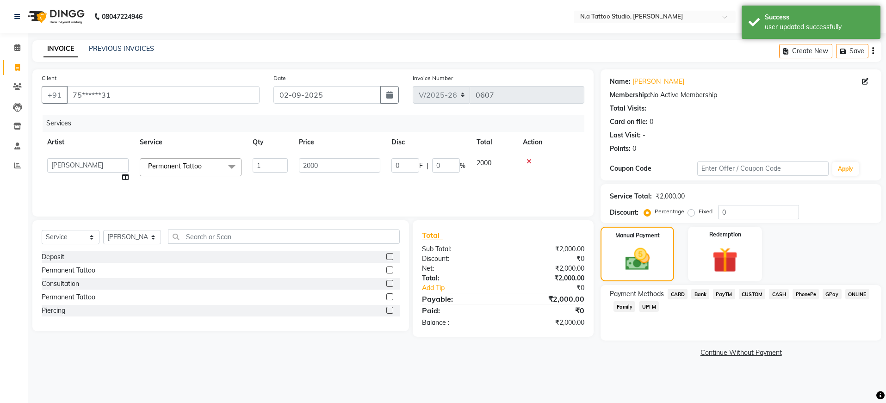
click at [775, 293] on span "CASH" at bounding box center [779, 294] width 20 height 11
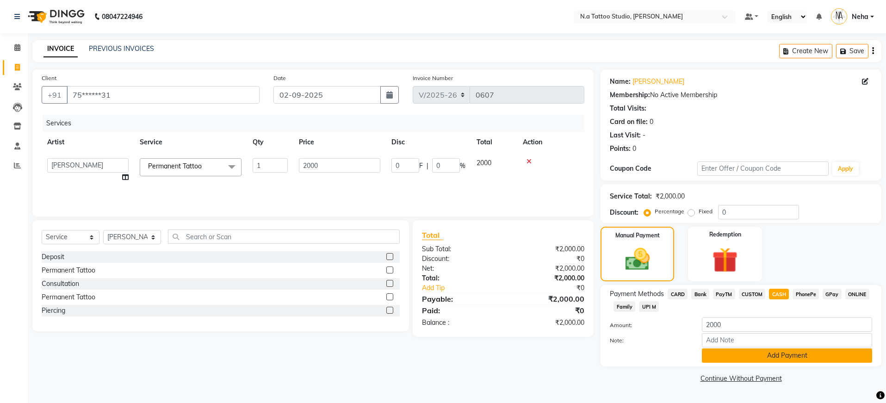
click at [788, 357] on button "Add Payment" at bounding box center [787, 356] width 170 height 14
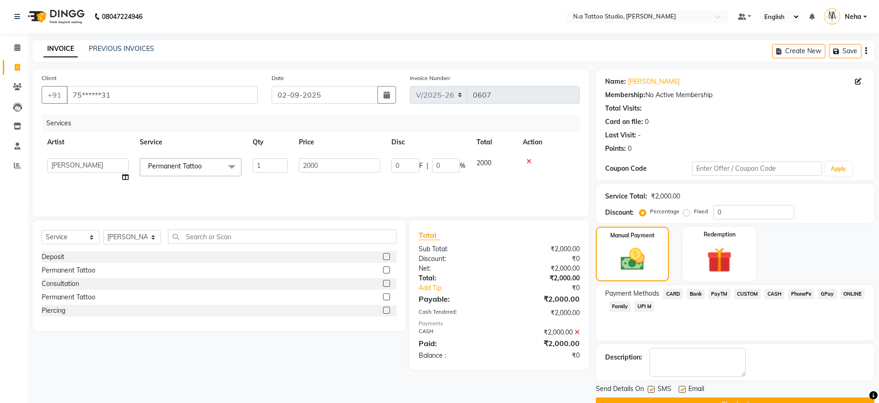
scroll to position [23, 0]
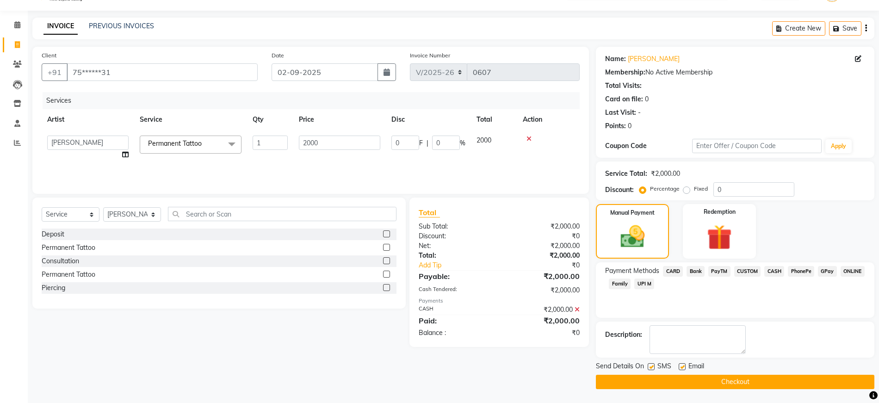
click at [781, 381] on button "Checkout" at bounding box center [735, 382] width 279 height 14
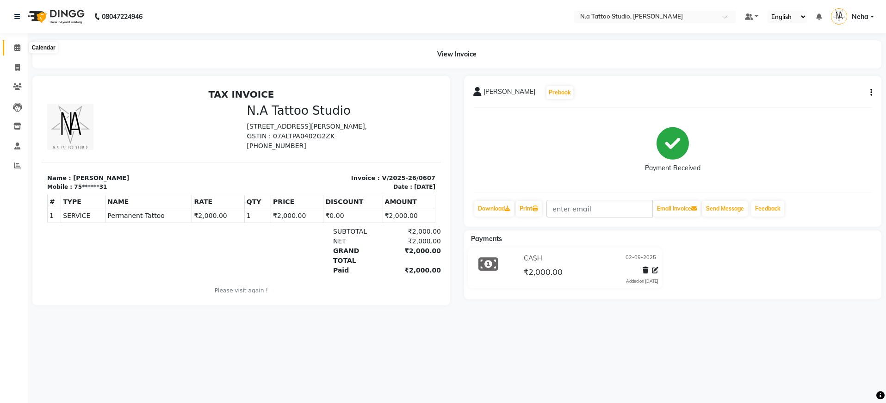
click at [18, 46] on icon at bounding box center [17, 47] width 6 height 7
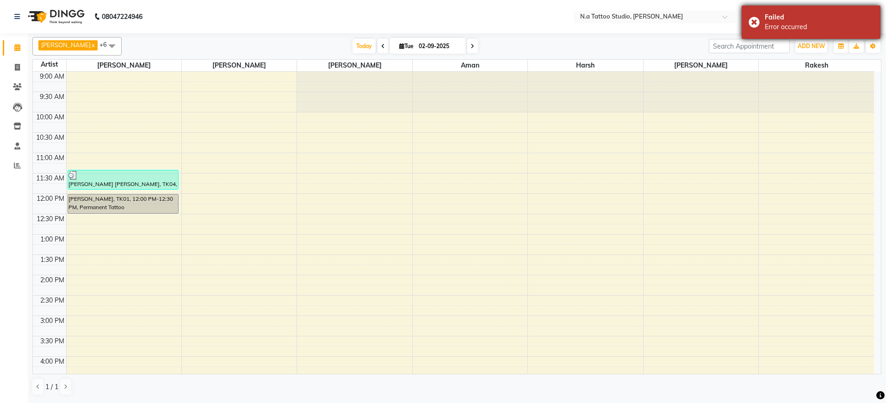
click at [802, 24] on div "Error occurred" at bounding box center [819, 27] width 109 height 10
